Goal: Task Accomplishment & Management: Complete application form

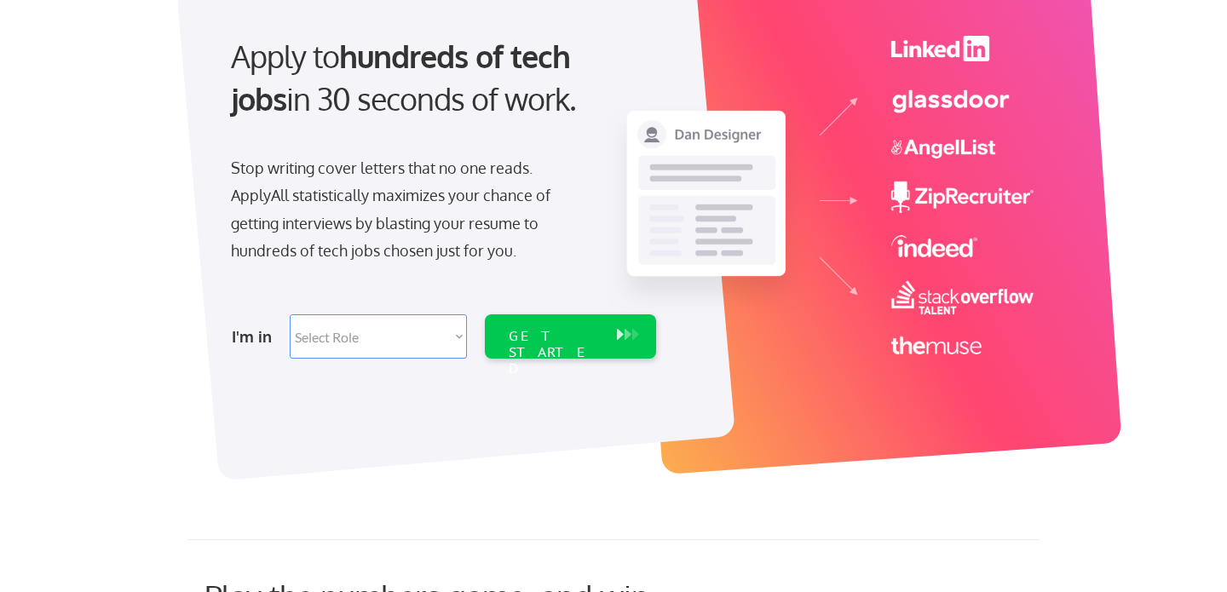
scroll to position [210, 0]
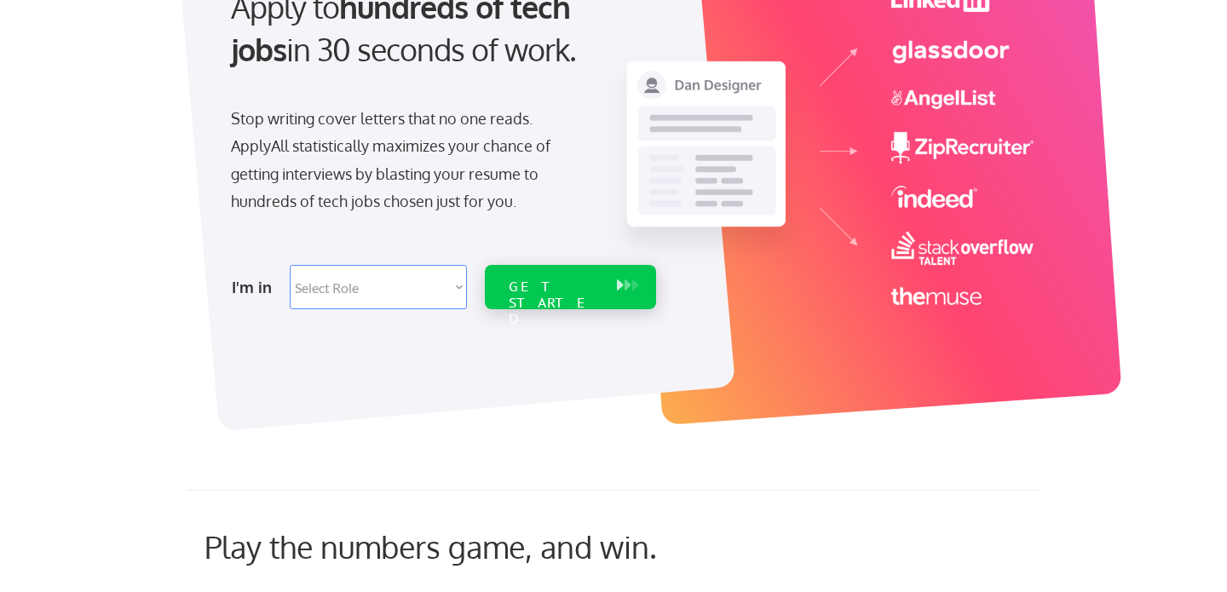
click at [393, 271] on select "Select Role Software Engineering Product Management Customer Success Sales UI/U…" at bounding box center [378, 287] width 177 height 44
select select ""it_security""
click at [290, 265] on select "Select Role Software Engineering Product Management Customer Success Sales UI/U…" at bounding box center [378, 287] width 177 height 44
select select ""it_security""
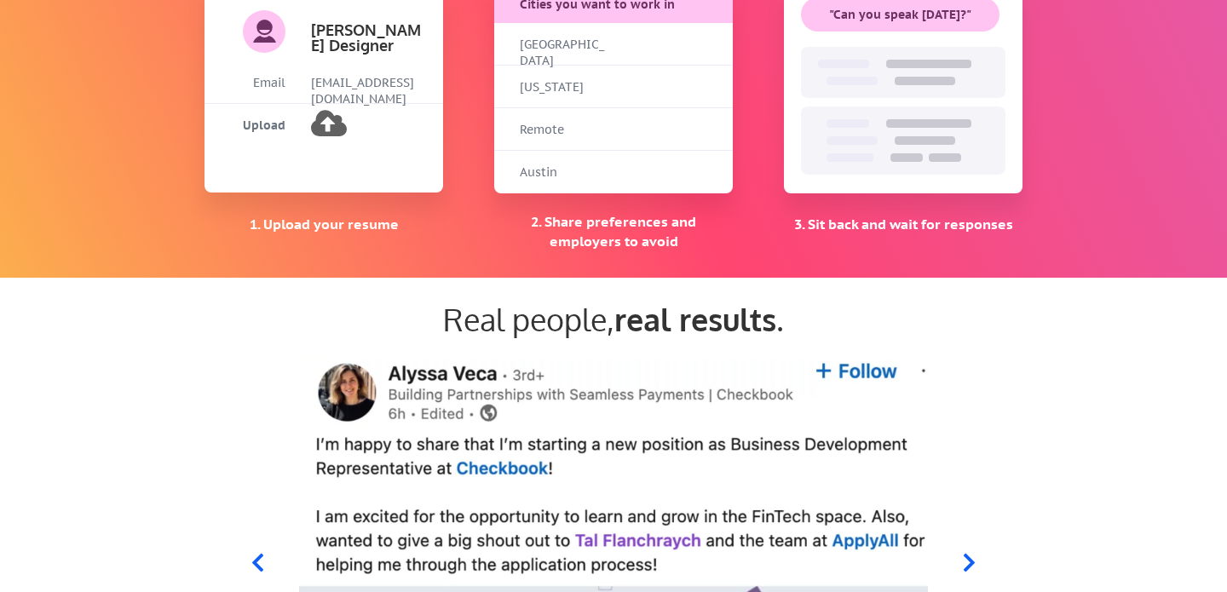
scroll to position [1511, 0]
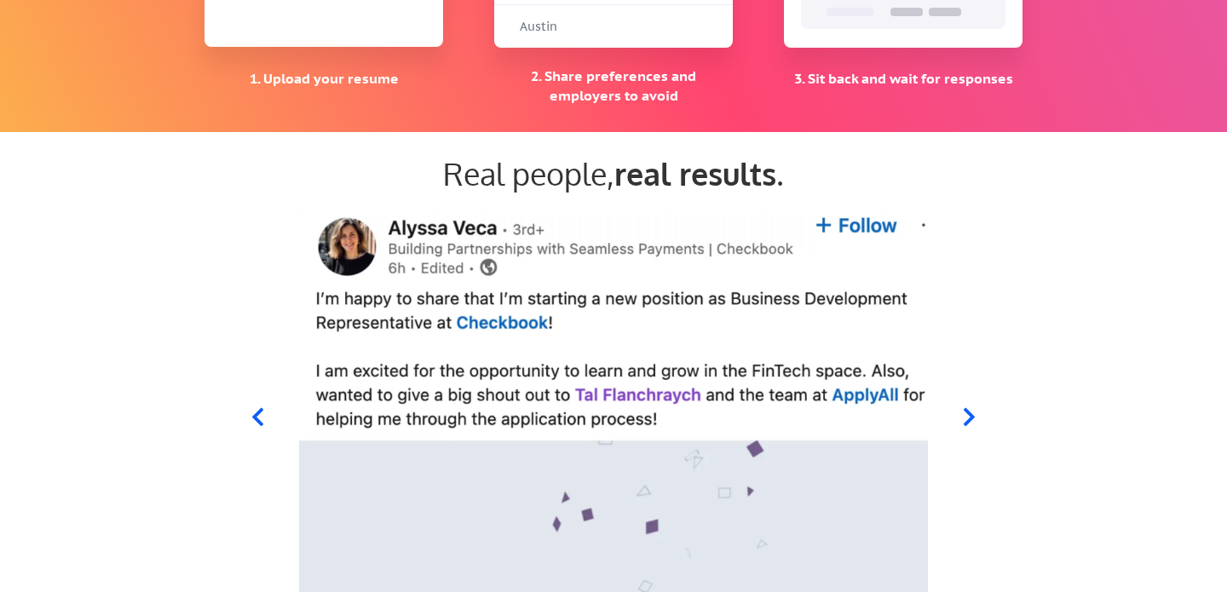
click at [973, 410] on icon at bounding box center [968, 416] width 21 height 21
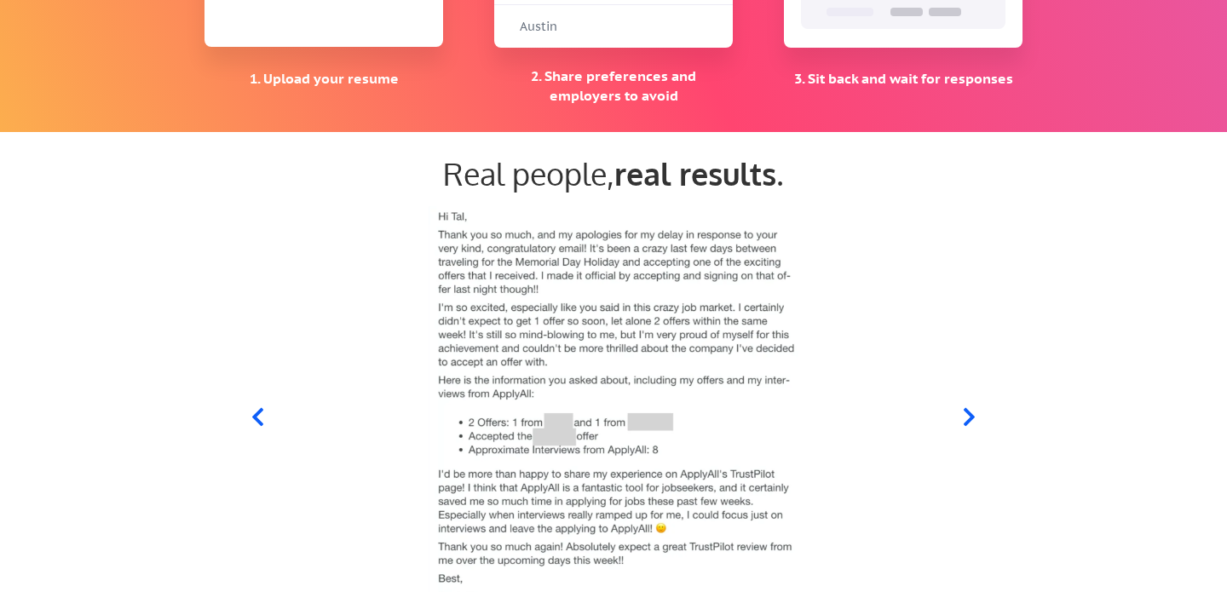
click at [265, 417] on icon at bounding box center [257, 416] width 21 height 21
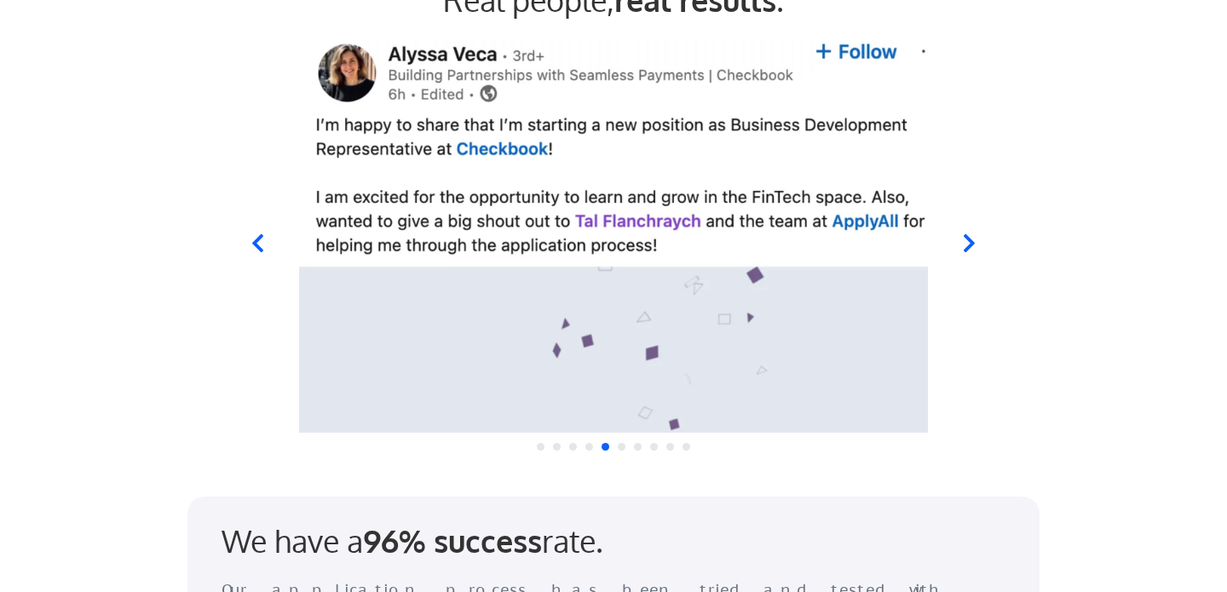
scroll to position [1630, 0]
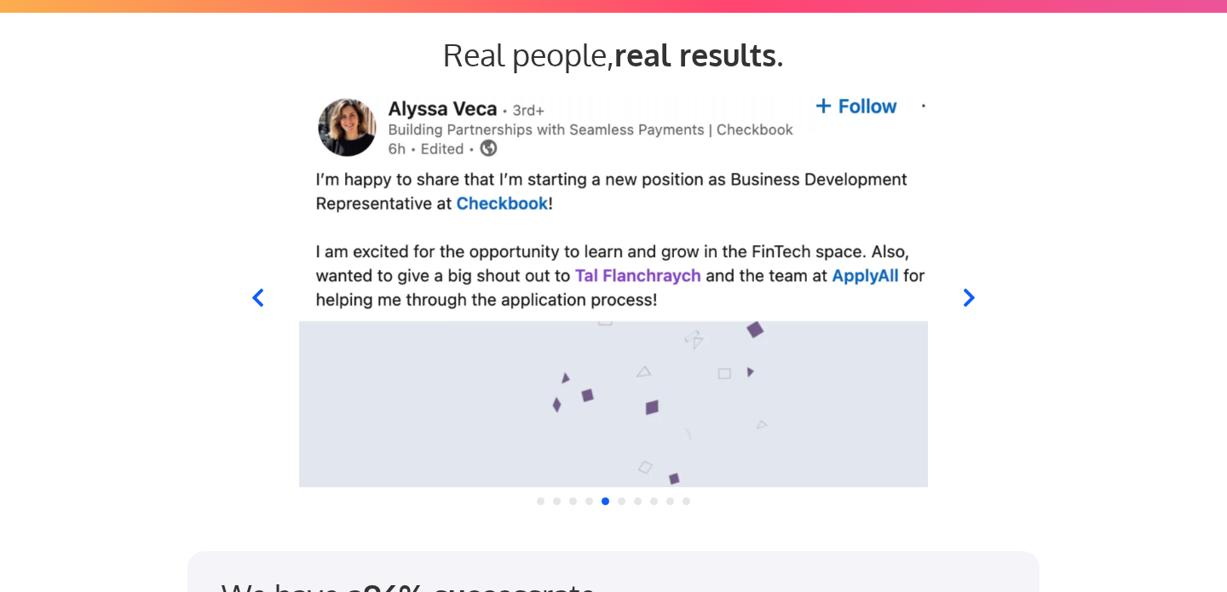
click at [256, 293] on icon at bounding box center [257, 298] width 11 height 18
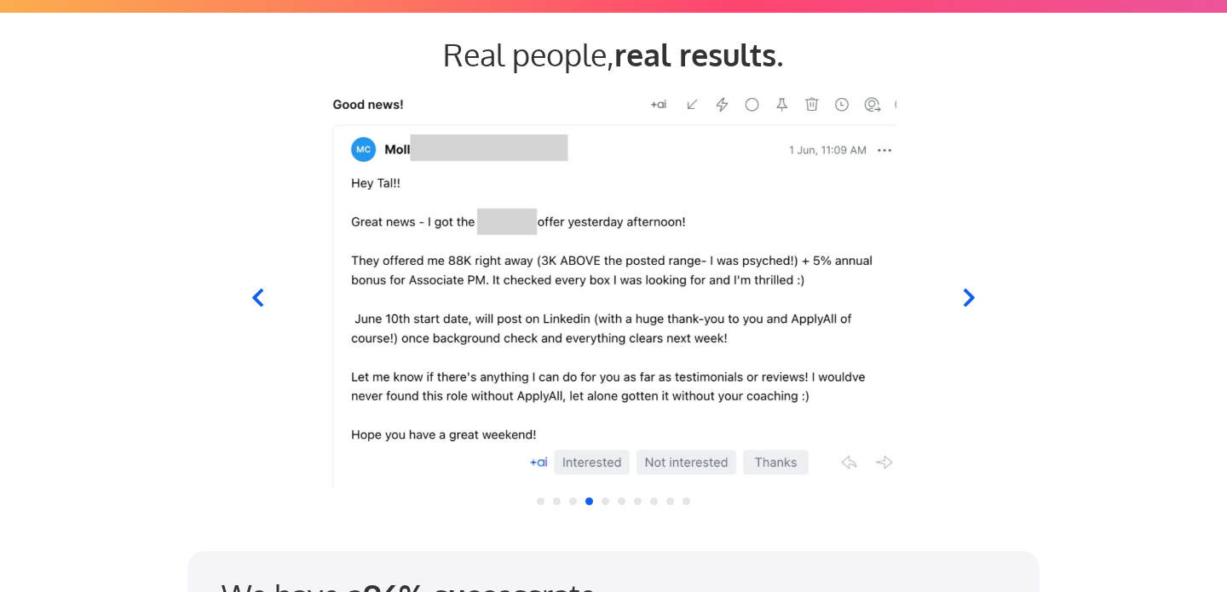
click at [256, 293] on icon at bounding box center [257, 298] width 11 height 18
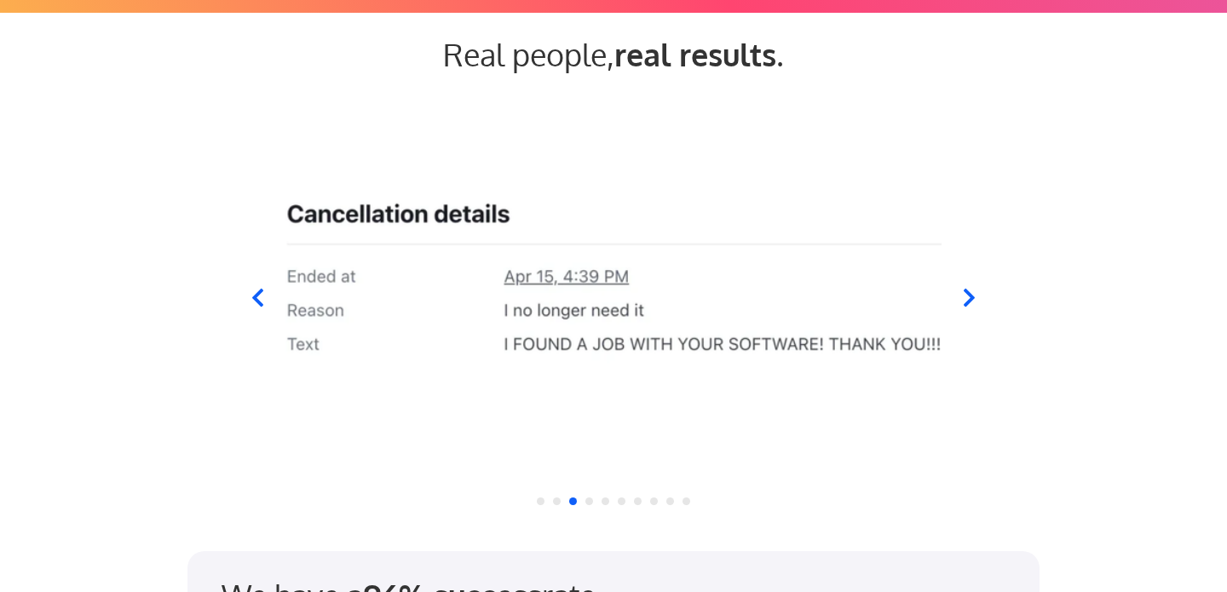
click at [256, 293] on icon at bounding box center [257, 298] width 11 height 18
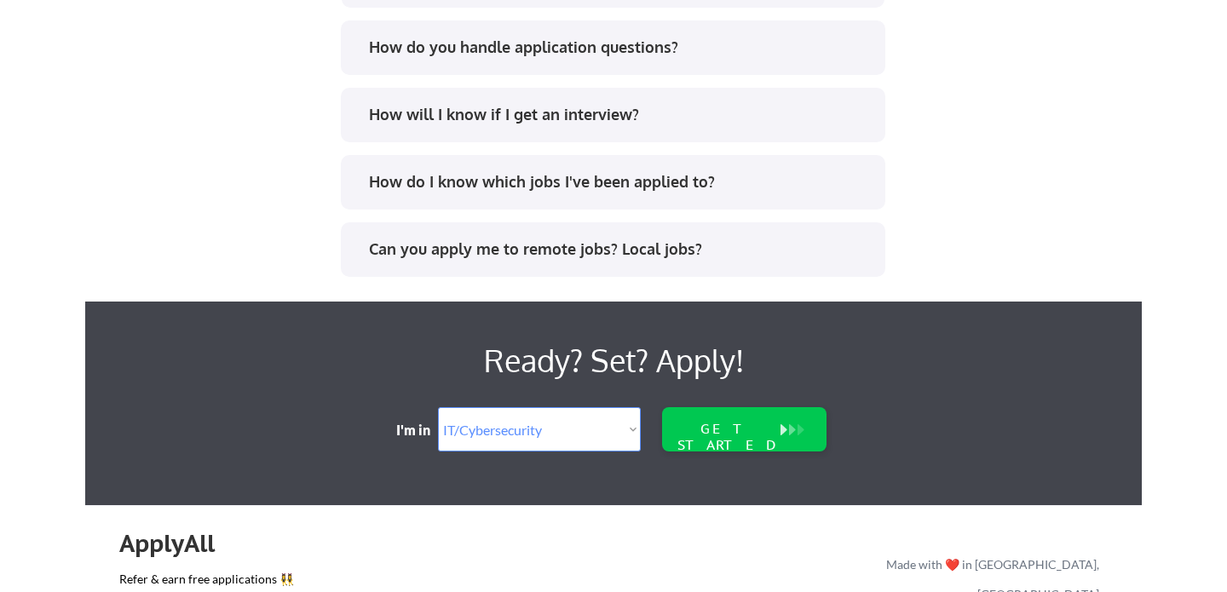
scroll to position [3667, 0]
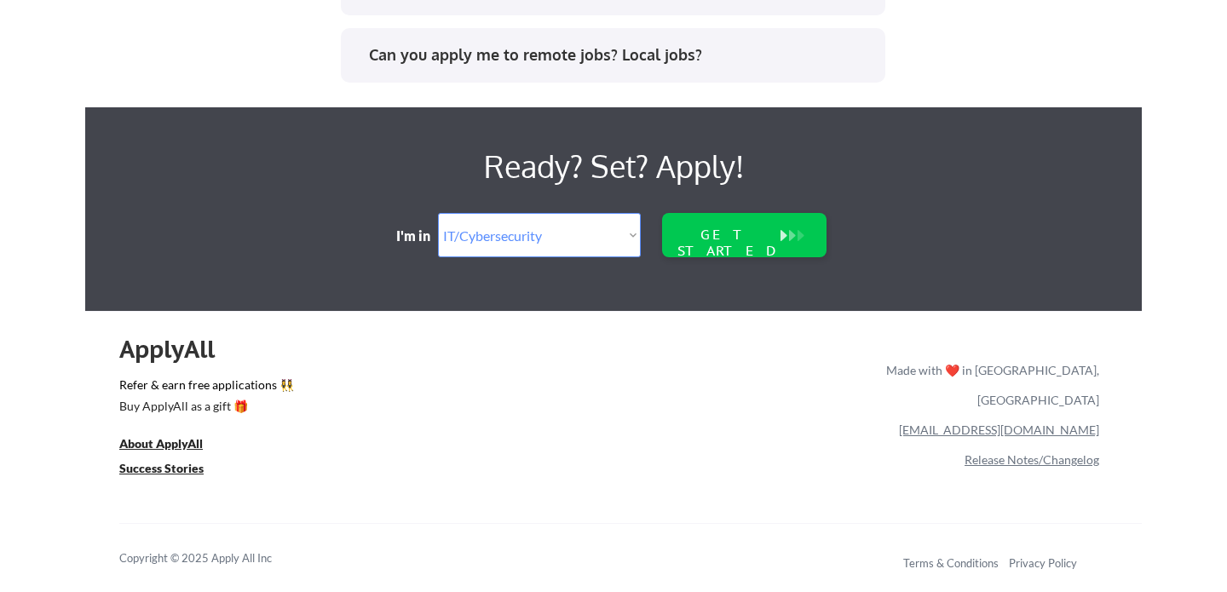
click at [527, 233] on select "Select Role Software Engineering Product Management Customer Success Sales UI/U…" at bounding box center [539, 235] width 203 height 44
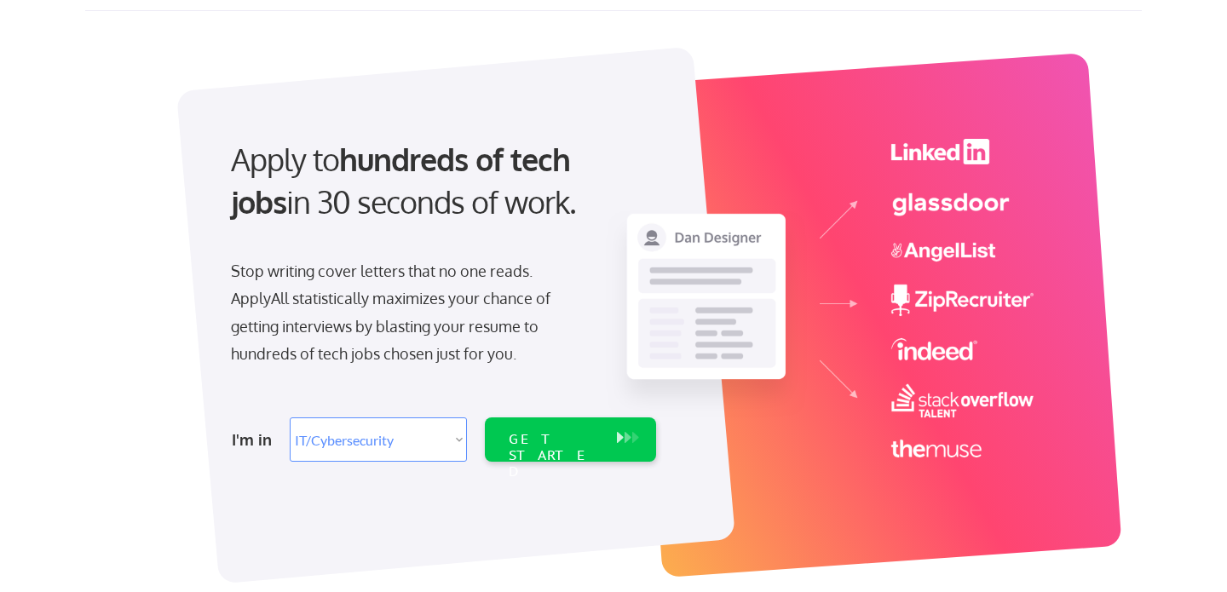
scroll to position [0, 0]
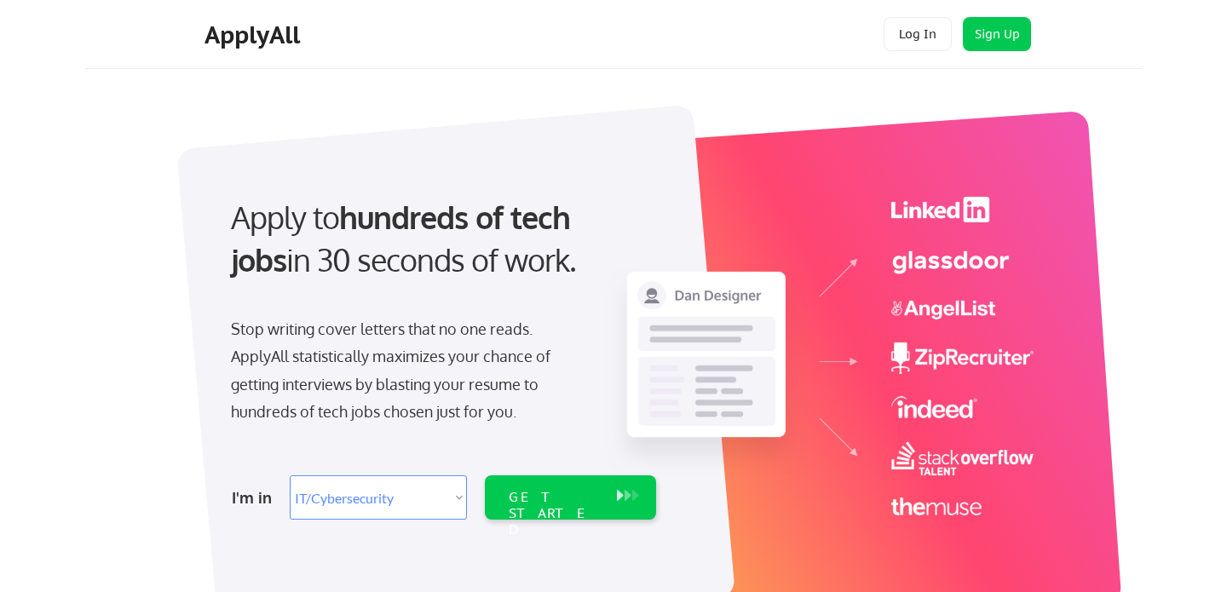
click at [261, 32] on div "ApplyAll" at bounding box center [254, 34] width 101 height 29
select select ""it_security""
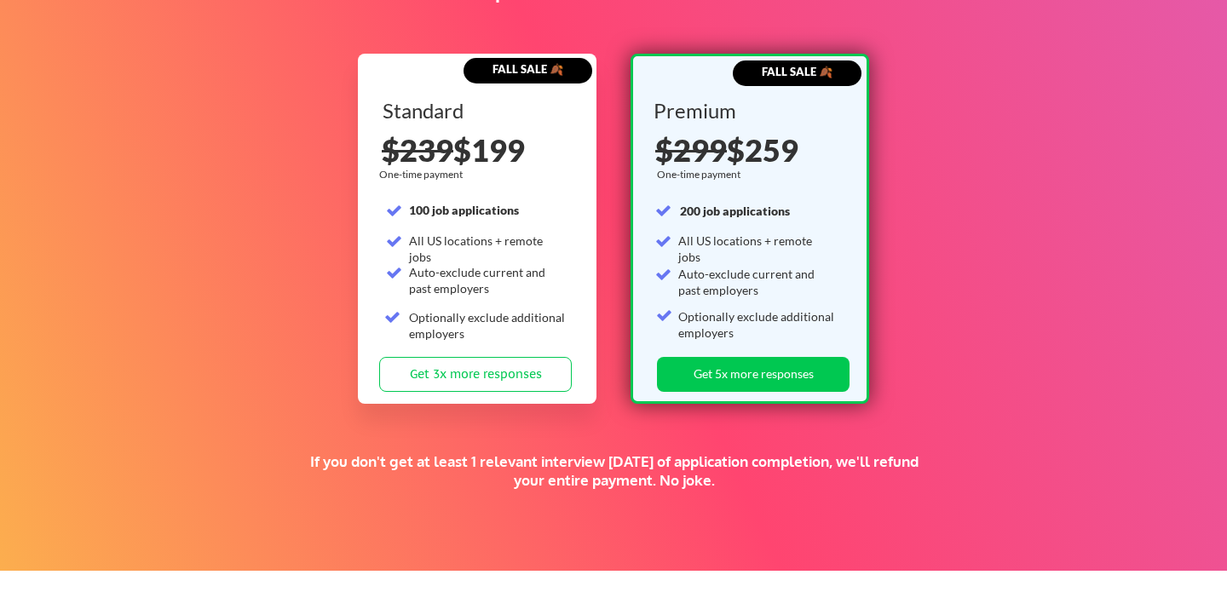
scroll to position [2702, 0]
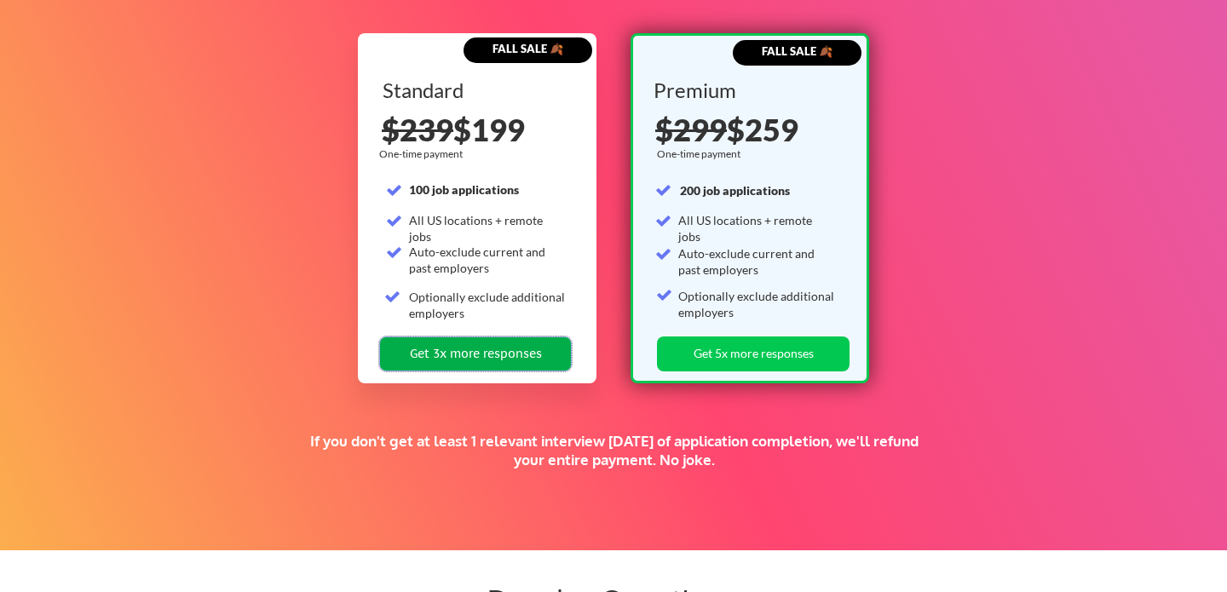
click at [547, 354] on button "Get 3x more responses" at bounding box center [475, 353] width 193 height 35
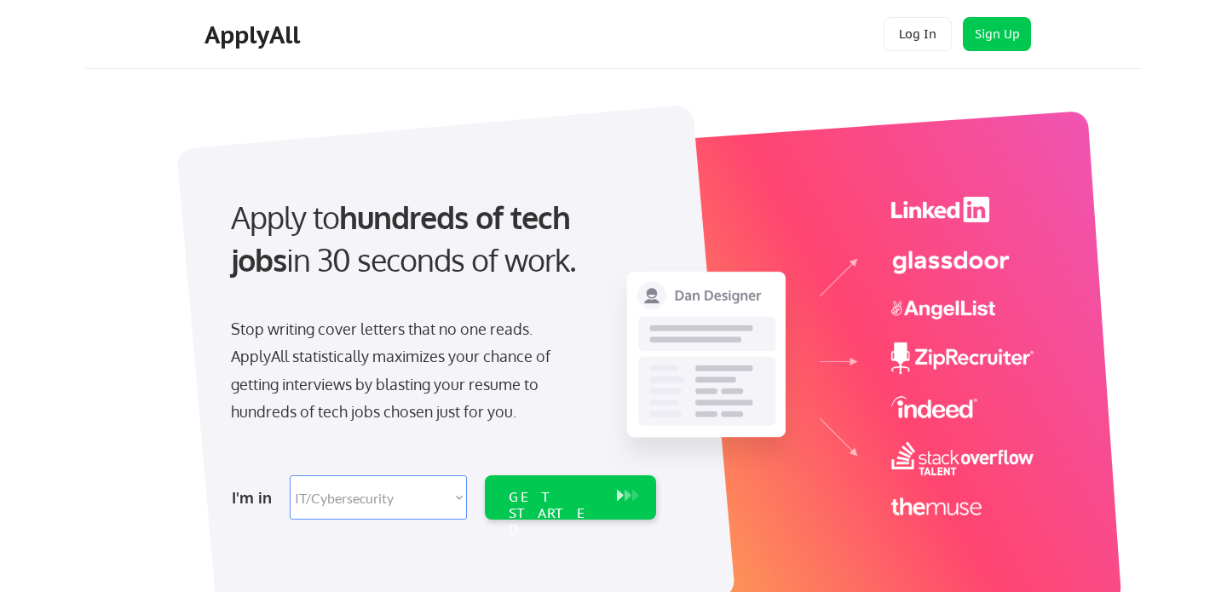
select select ""it_security""
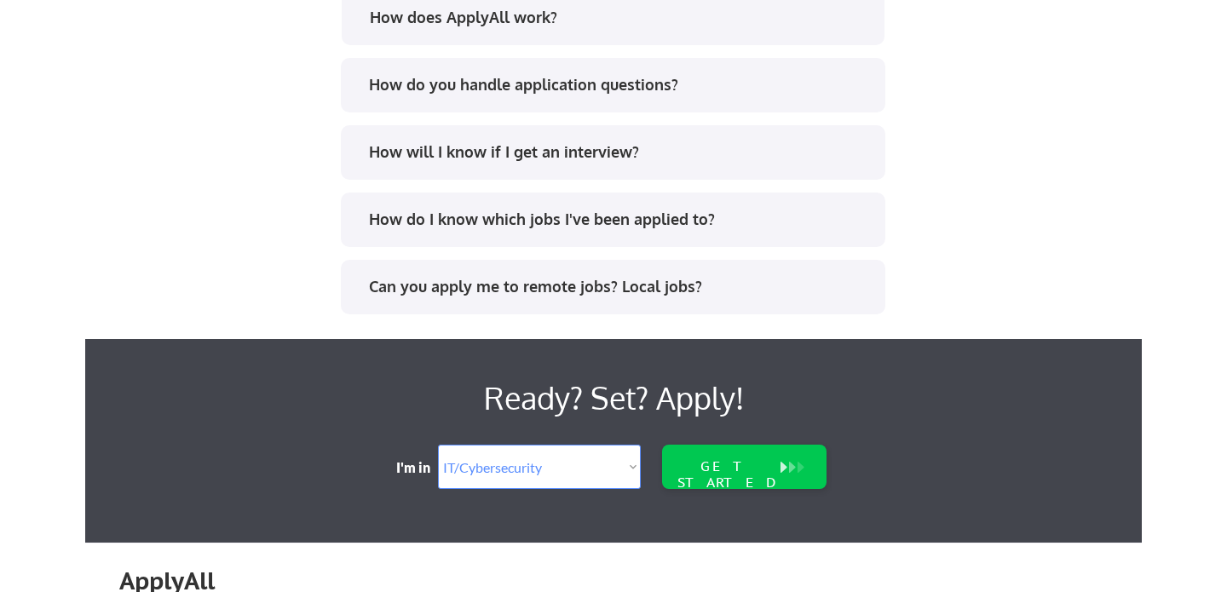
scroll to position [3667, 0]
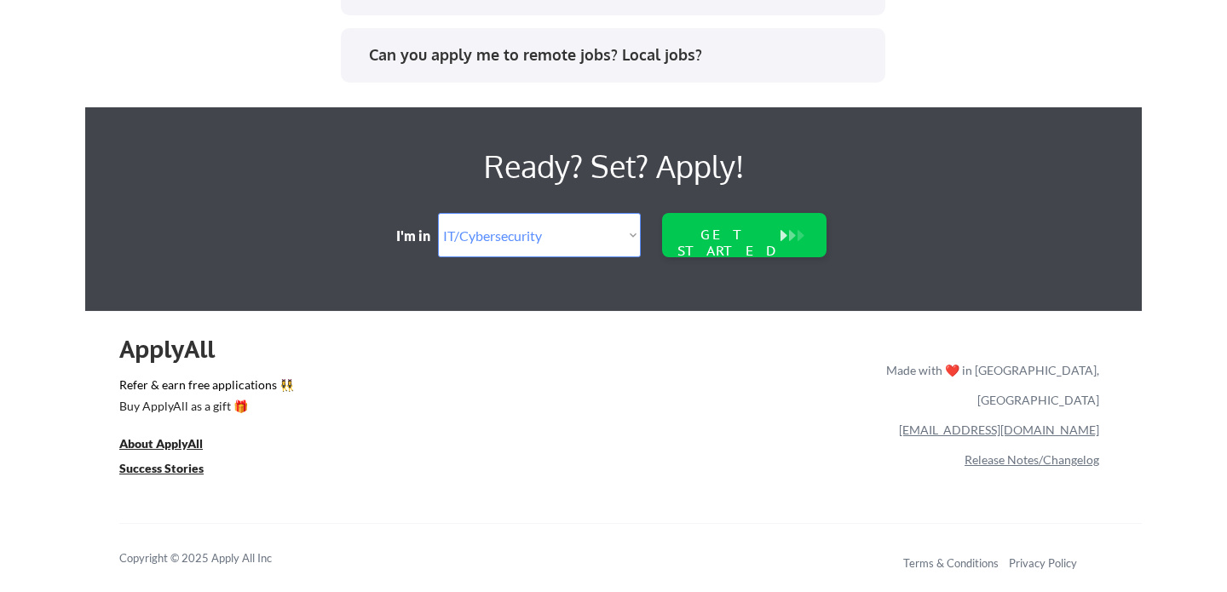
click at [557, 235] on select "Select Role Software Engineering Product Management Customer Success Sales UI/U…" at bounding box center [539, 235] width 203 height 44
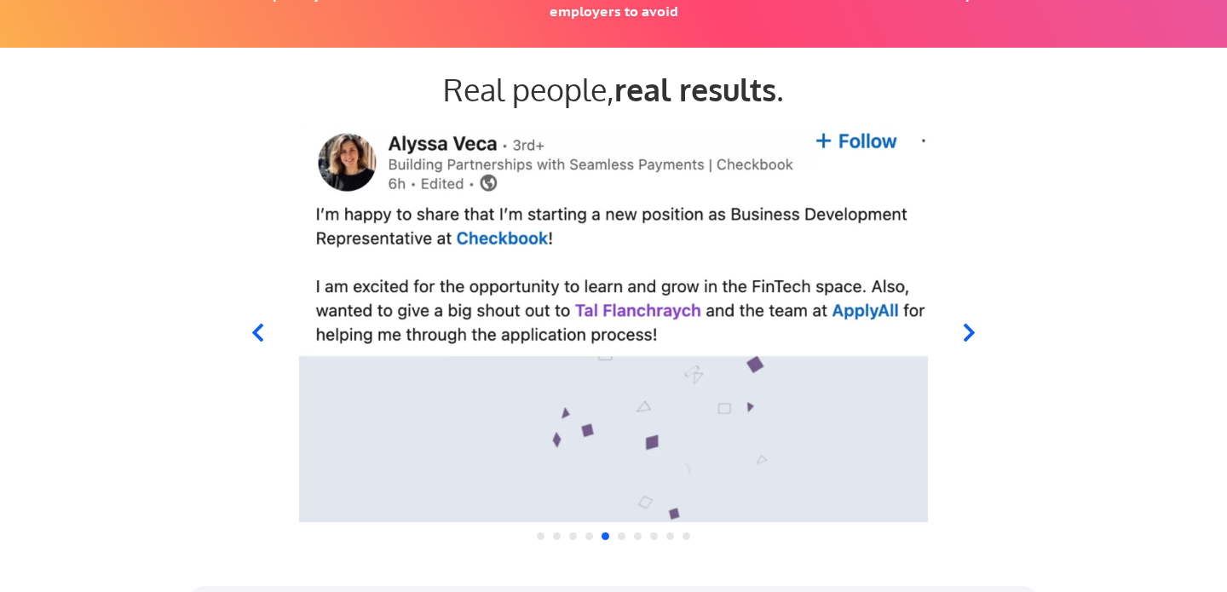
scroll to position [1605, 0]
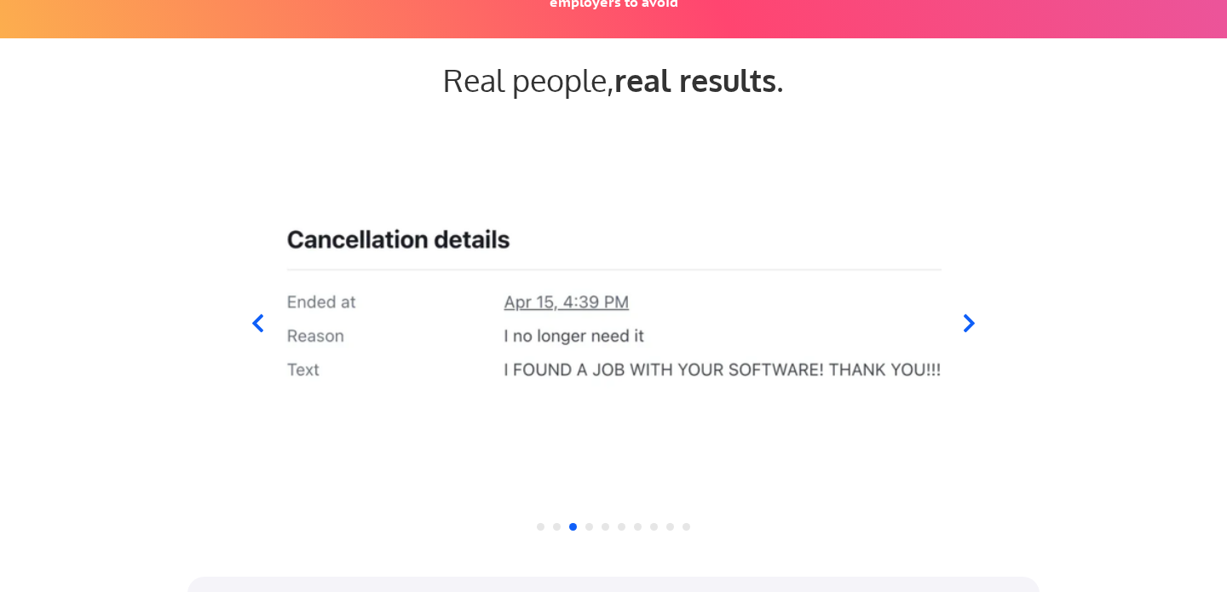
click at [965, 313] on icon at bounding box center [968, 323] width 21 height 21
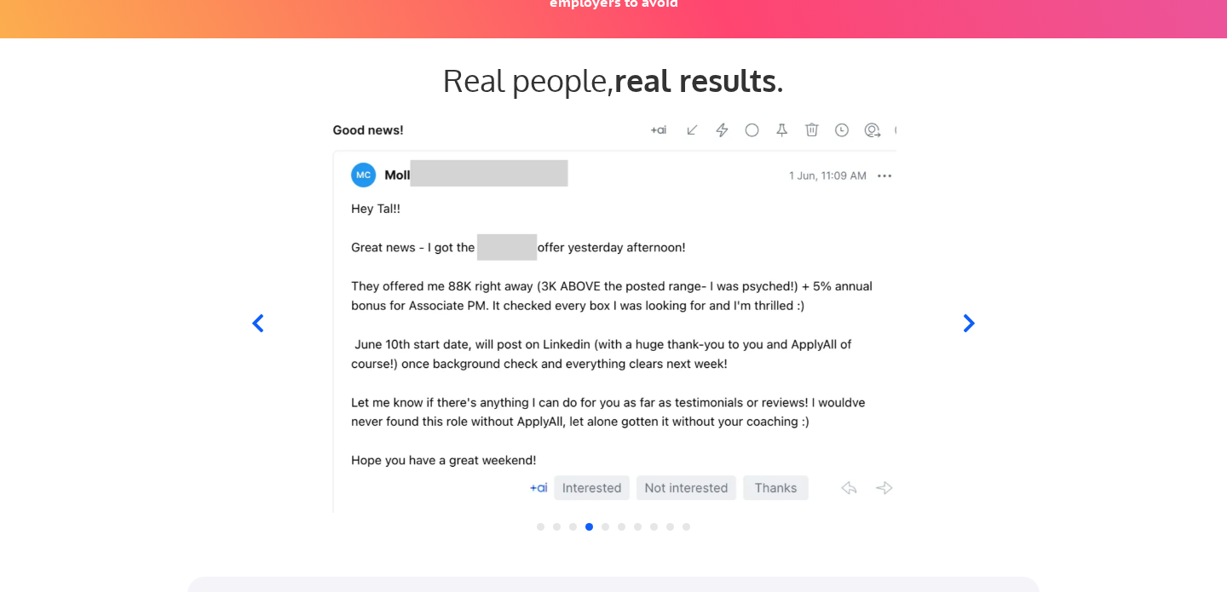
click at [969, 321] on icon at bounding box center [968, 323] width 11 height 18
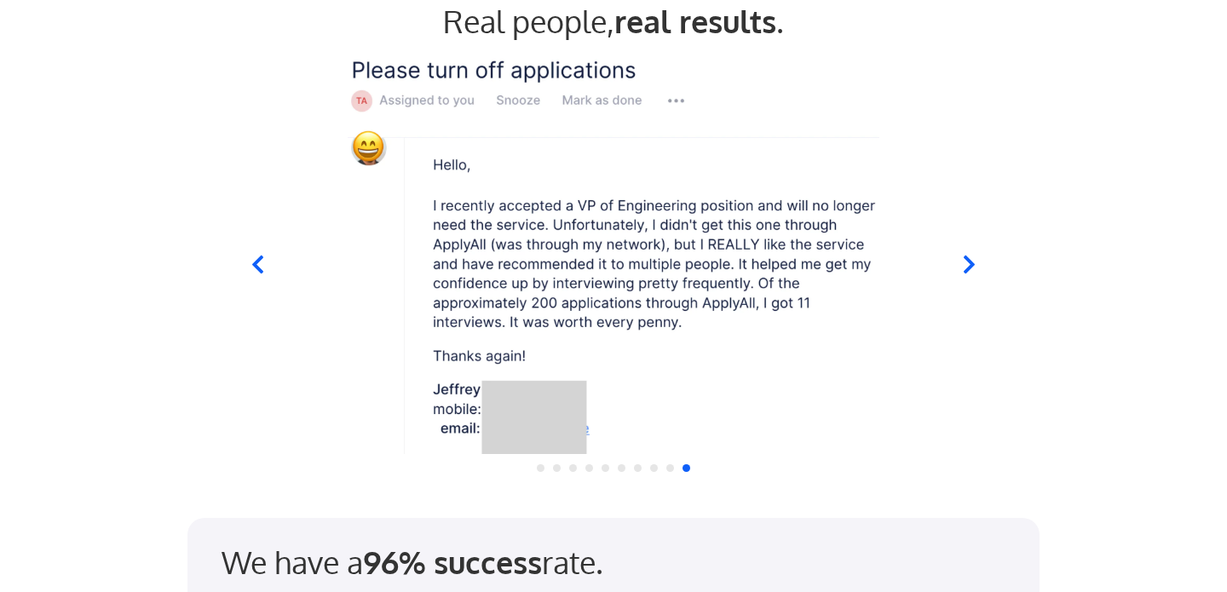
scroll to position [1660, 0]
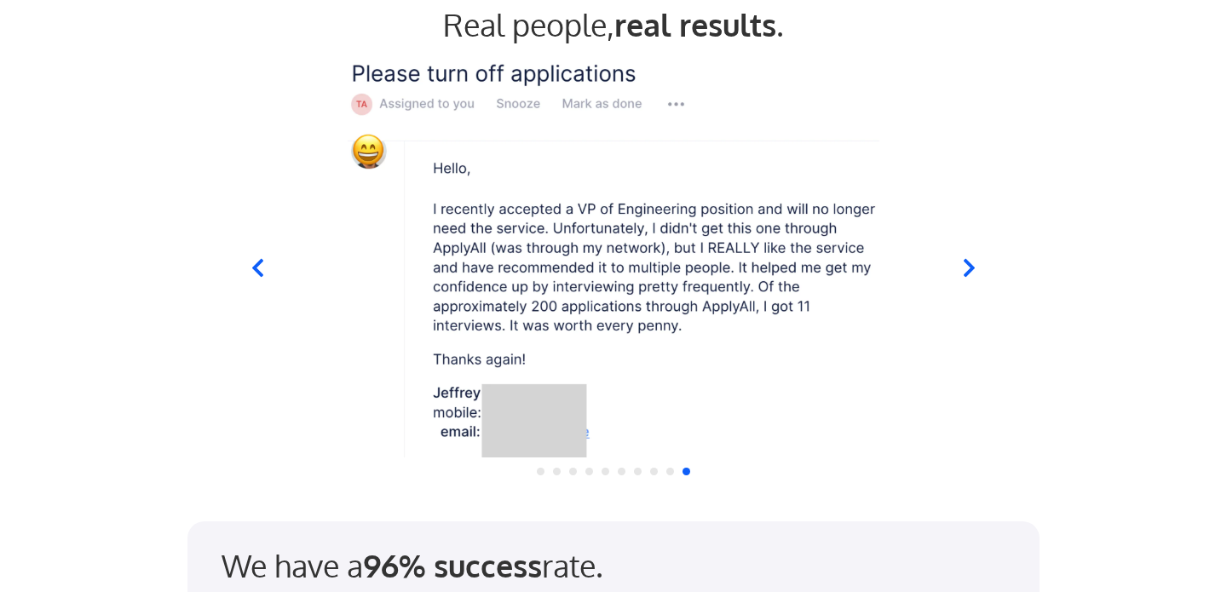
click at [251, 262] on icon at bounding box center [257, 267] width 21 height 21
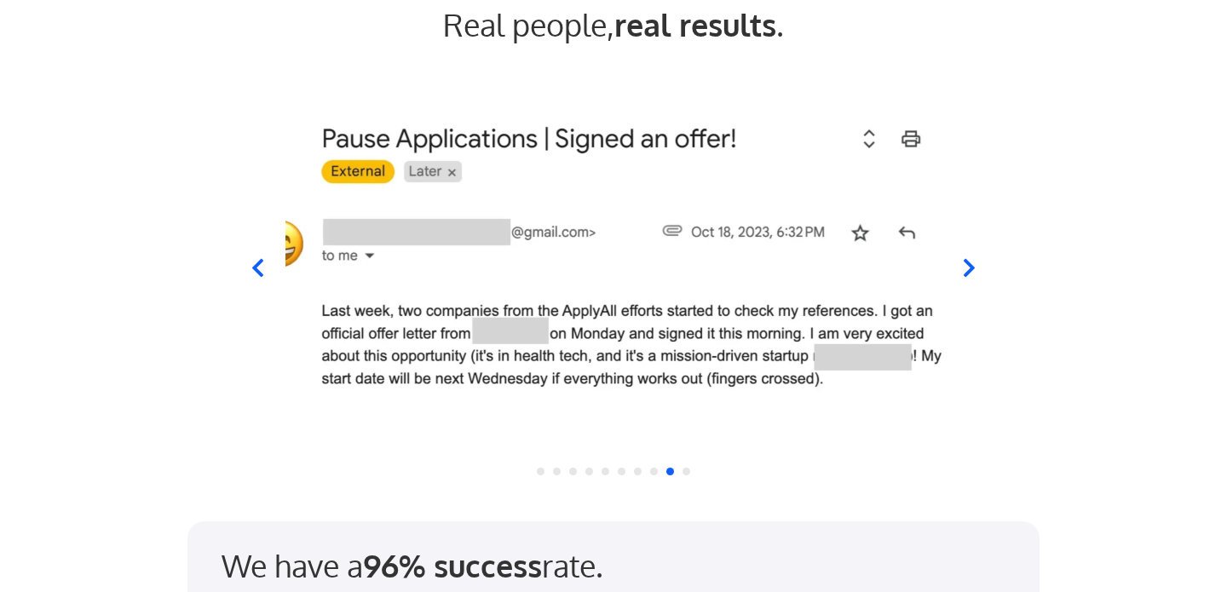
click at [251, 262] on icon at bounding box center [257, 267] width 21 height 21
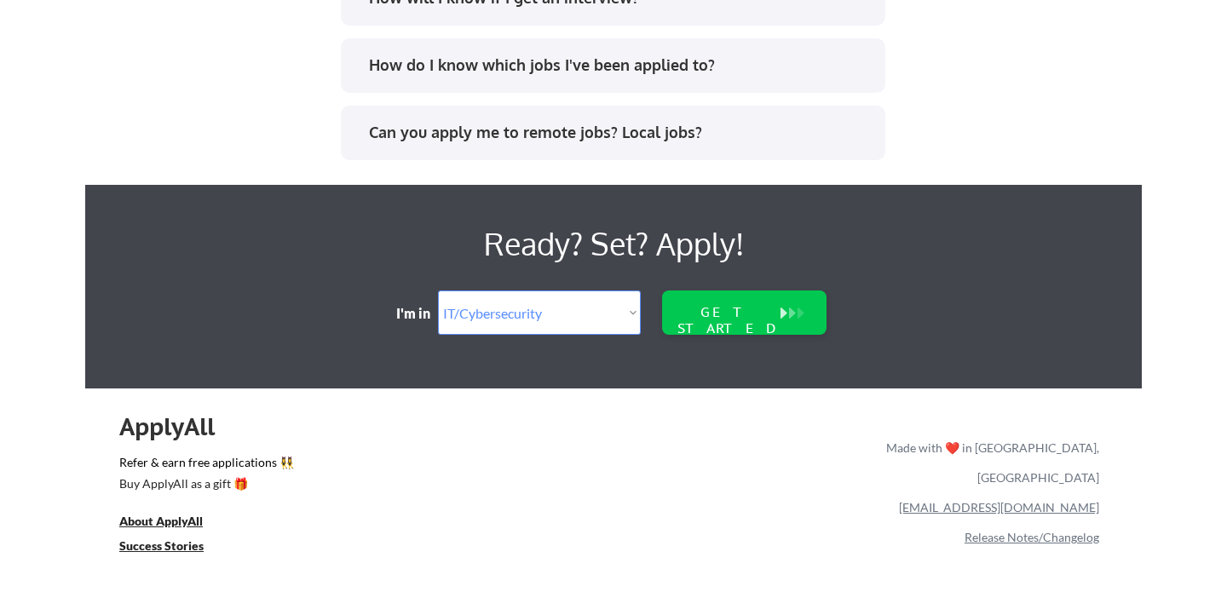
scroll to position [3582, 0]
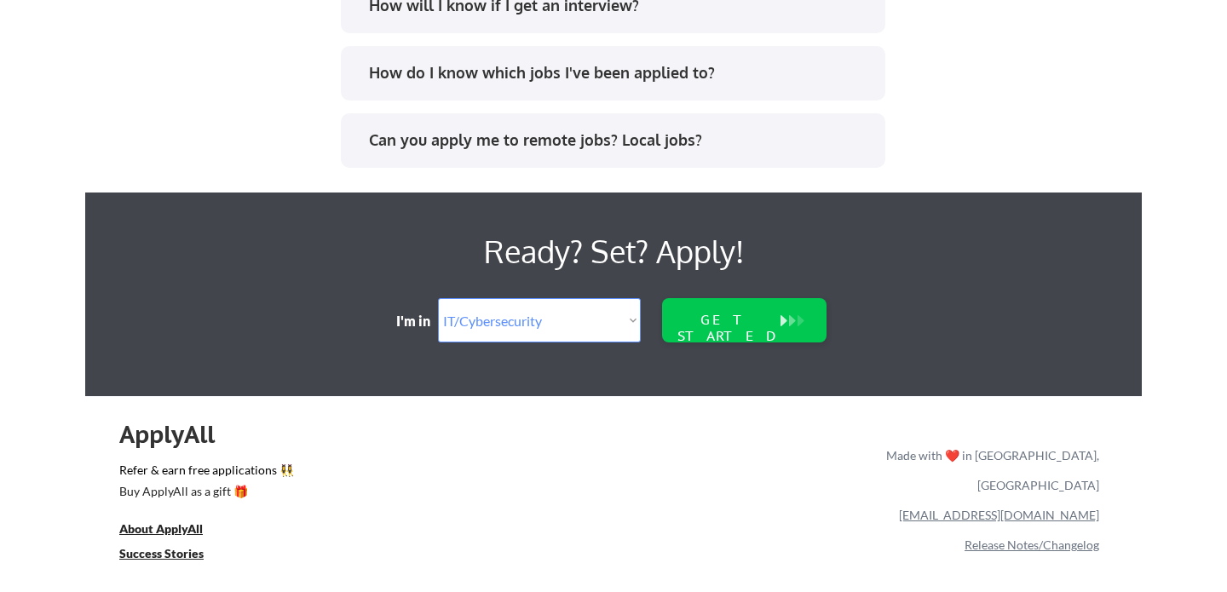
click at [448, 157] on div "Can you apply me to remote jobs? Local jobs?" at bounding box center [613, 140] width 544 height 55
click at [447, 147] on div "Can you apply me to remote jobs? Local jobs?" at bounding box center [619, 139] width 500 height 21
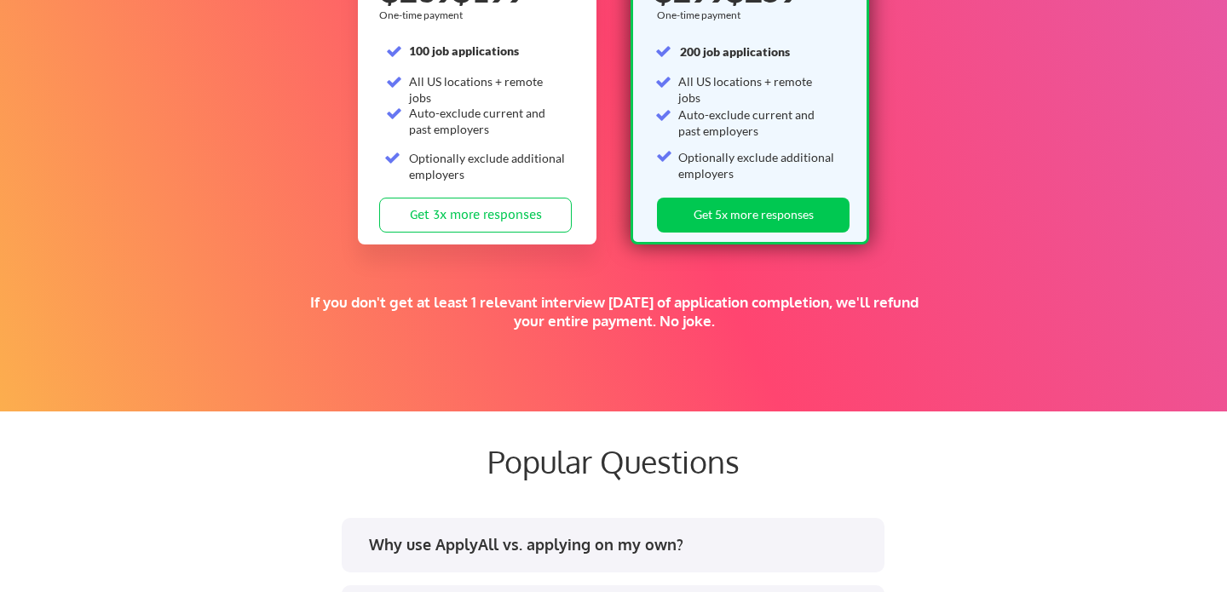
scroll to position [2849, 0]
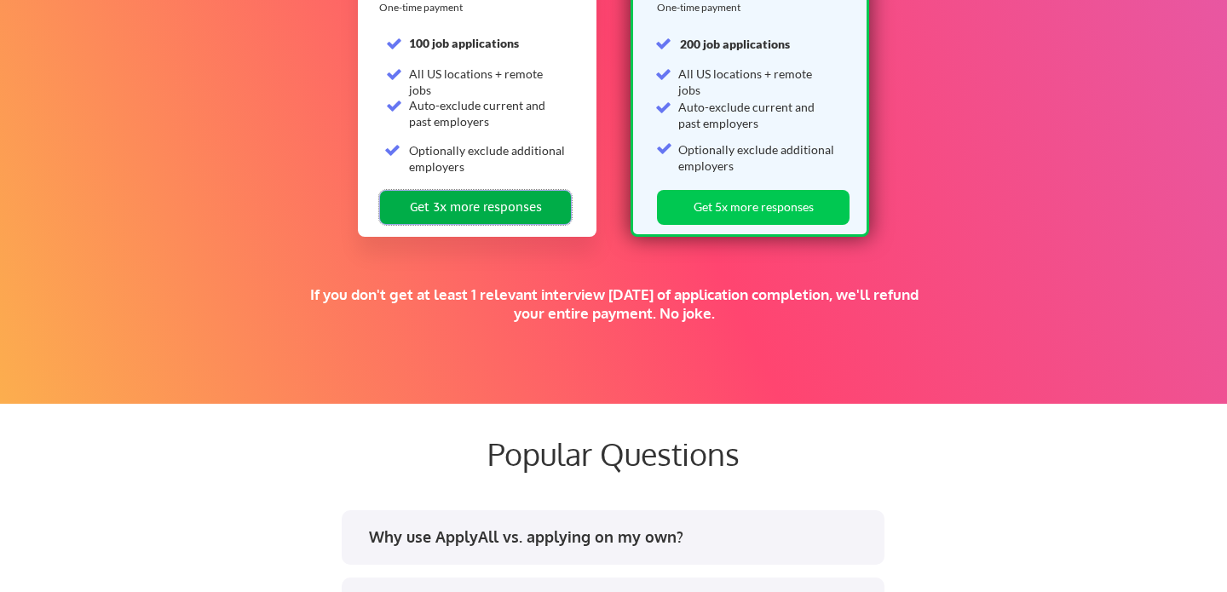
click at [520, 216] on button "Get 3x more responses" at bounding box center [475, 207] width 193 height 35
